Goal: Task Accomplishment & Management: Use online tool/utility

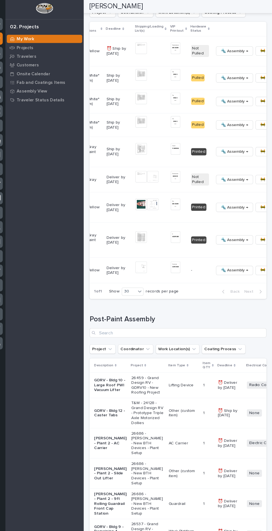
scroll to position [0, 146]
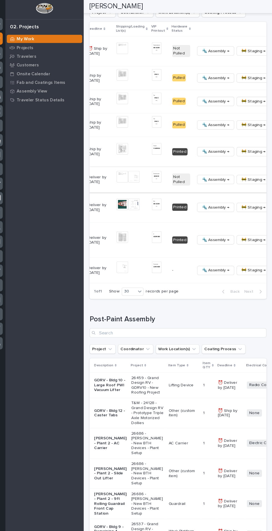
click at [243, 175] on span "🚧 Staging →" at bounding box center [254, 172] width 23 height 7
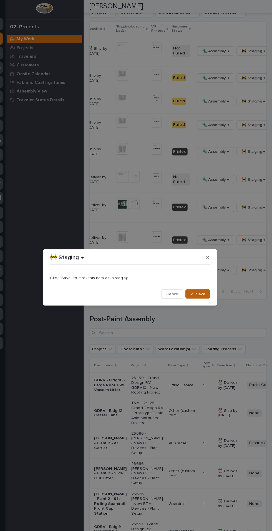
click at [205, 281] on span "Save" at bounding box center [203, 281] width 9 height 5
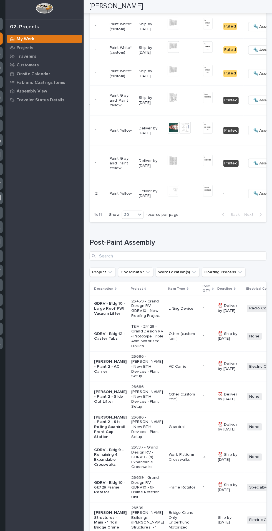
scroll to position [0, 100]
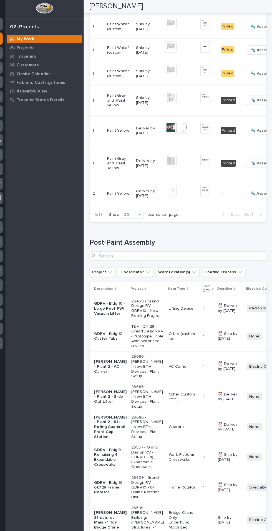
click at [252, 100] on span "🔩 Assembly →" at bounding box center [265, 96] width 26 height 7
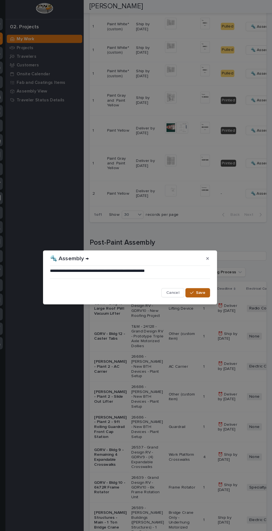
click at [210, 282] on button "Save" at bounding box center [201, 280] width 24 height 9
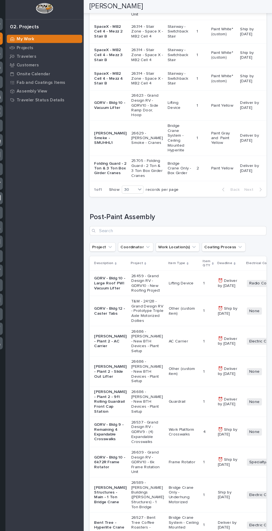
scroll to position [697, 0]
